Goal: Task Accomplishment & Management: Use online tool/utility

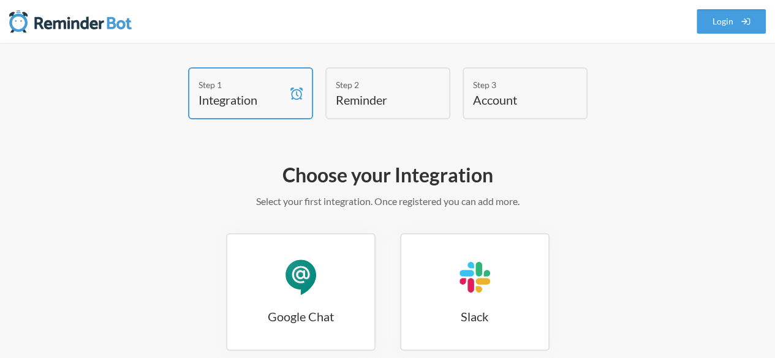
click at [274, 104] on h4 "Integration" at bounding box center [241, 99] width 86 height 17
click at [269, 79] on div "Step 1" at bounding box center [241, 84] width 86 height 13
click at [713, 24] on link "Login" at bounding box center [732, 21] width 70 height 25
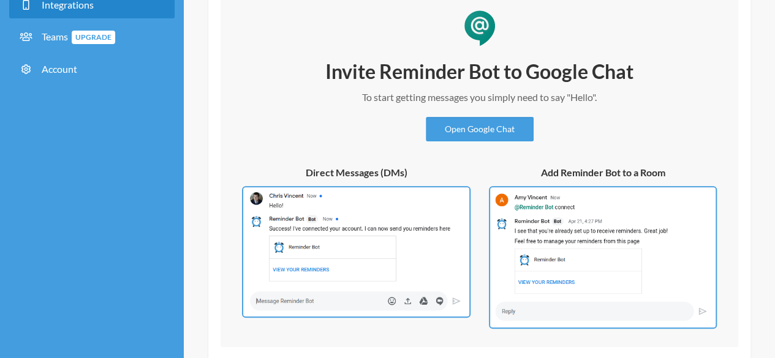
scroll to position [123, 0]
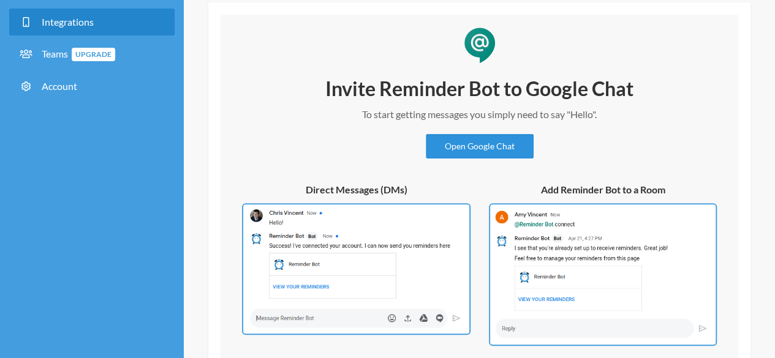
click at [498, 150] on link "Open Google Chat" at bounding box center [480, 146] width 108 height 25
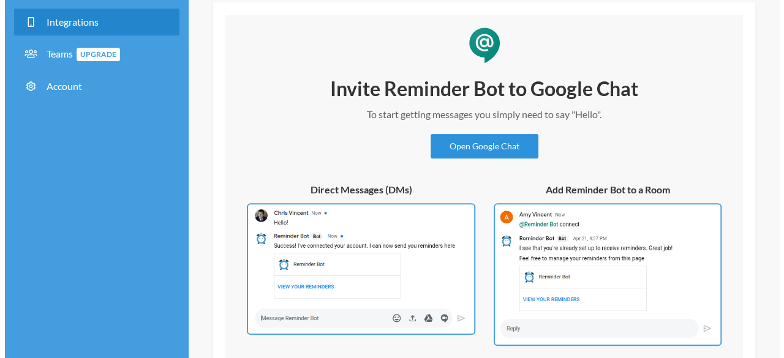
scroll to position [0, 0]
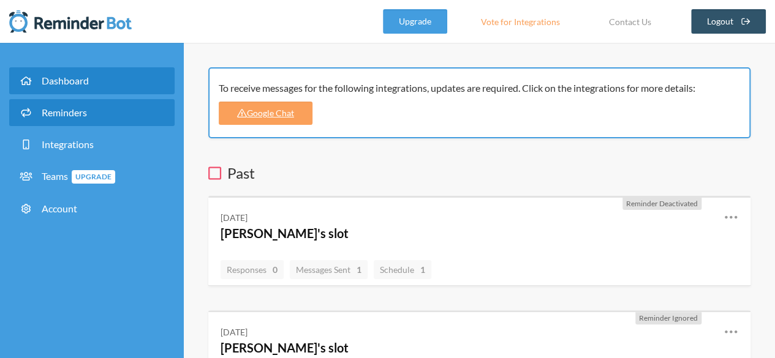
click at [89, 116] on link "Reminders" at bounding box center [91, 112] width 165 height 27
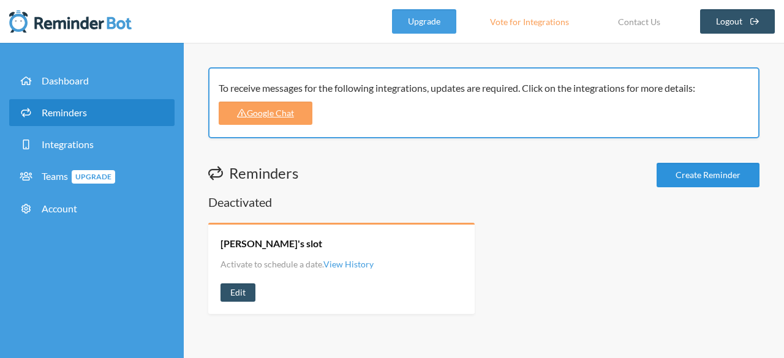
click at [713, 181] on link "Create Reminder" at bounding box center [708, 175] width 103 height 25
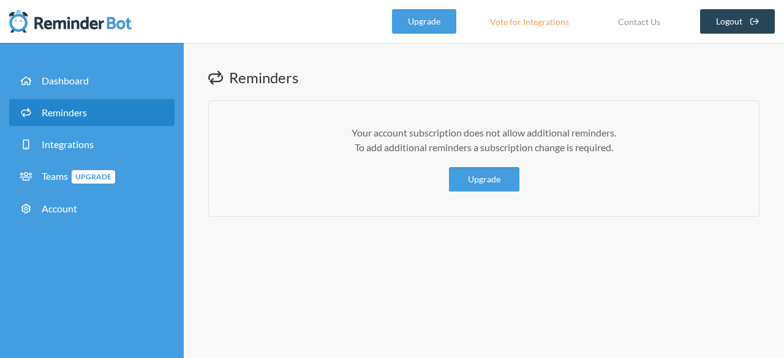
click at [757, 17] on icon at bounding box center [754, 21] width 9 height 9
